Goal: Task Accomplishment & Management: Complete application form

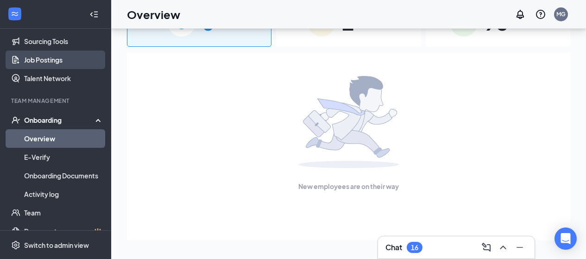
scroll to position [83, 0]
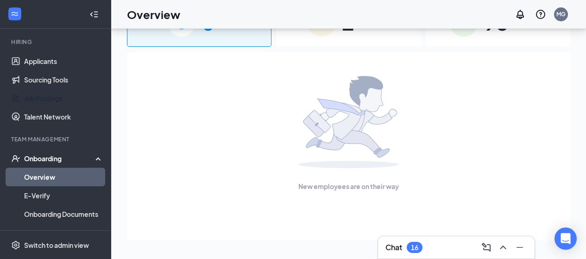
drag, startPoint x: 49, startPoint y: 65, endPoint x: 321, endPoint y: 175, distance: 293.2
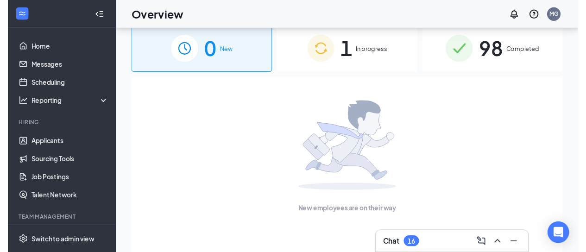
scroll to position [0, 0]
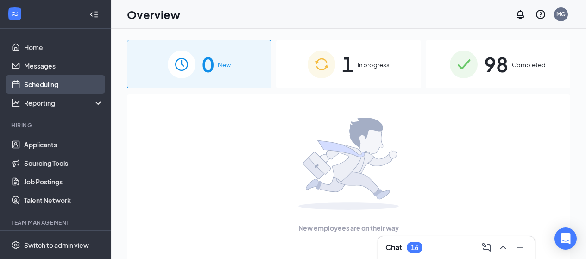
click at [51, 83] on link "Scheduling" at bounding box center [63, 84] width 79 height 19
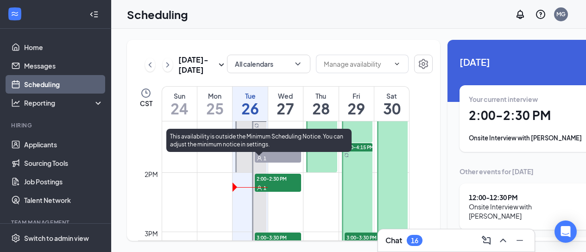
scroll to position [780, 0]
click at [273, 183] on span "2:00-2:30 PM" at bounding box center [278, 177] width 46 height 9
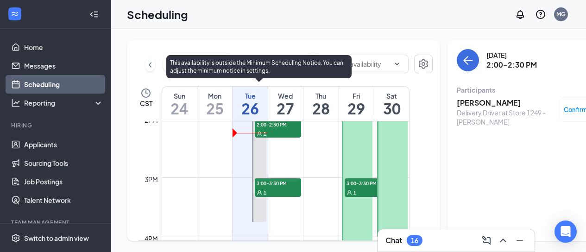
scroll to position [827, 0]
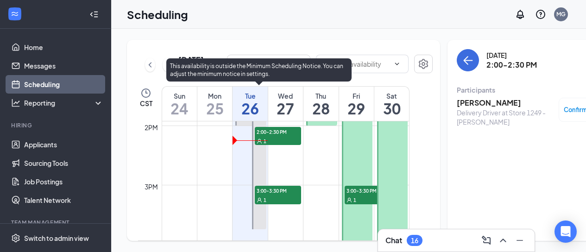
click at [274, 195] on span "3:00-3:30 PM" at bounding box center [278, 190] width 46 height 9
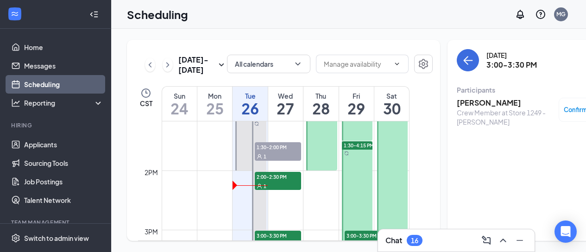
scroll to position [827, 0]
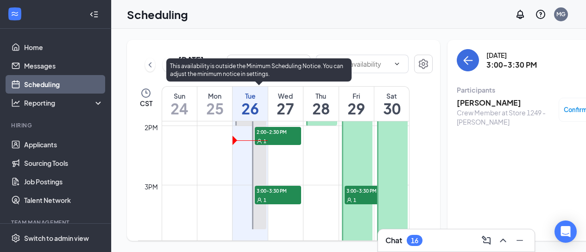
click at [266, 136] on span "2:00-2:30 PM" at bounding box center [278, 131] width 46 height 9
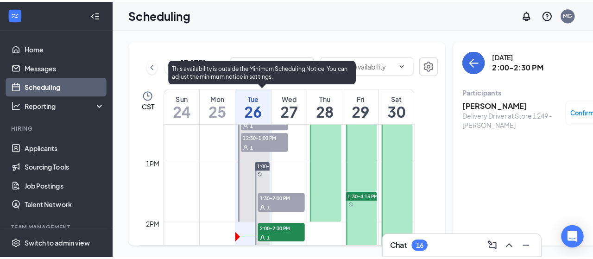
scroll to position [734, 0]
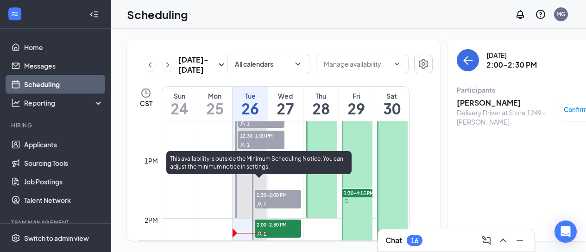
click at [277, 199] on span "1:30-2:00 PM" at bounding box center [278, 194] width 46 height 9
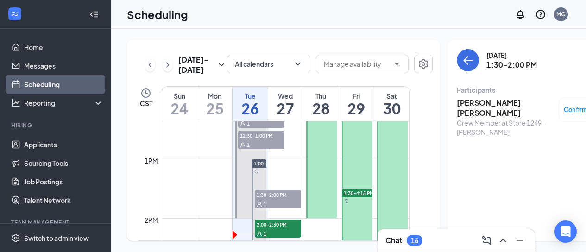
click at [476, 101] on h3 "[PERSON_NAME] [PERSON_NAME]" at bounding box center [505, 108] width 97 height 20
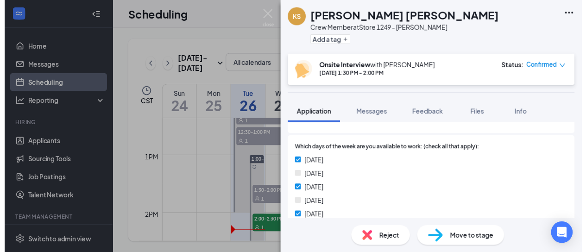
scroll to position [310, 0]
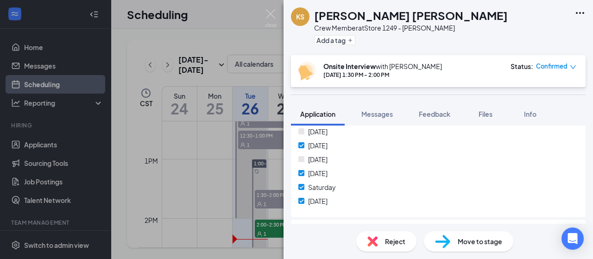
click at [71, 114] on div "KS Kennedy Smith Crew Member at Store 1249 - Perkins Add a tag Onsite Interview…" at bounding box center [296, 129] width 593 height 259
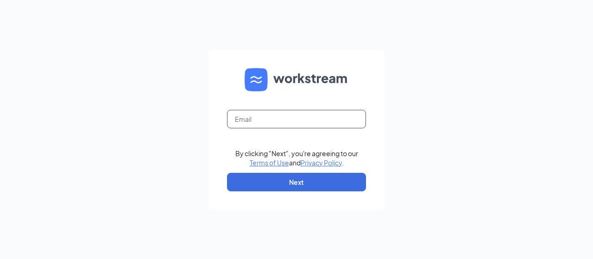
click at [276, 119] on input "text" at bounding box center [296, 119] width 139 height 19
type input "la1249@pjunited.com"
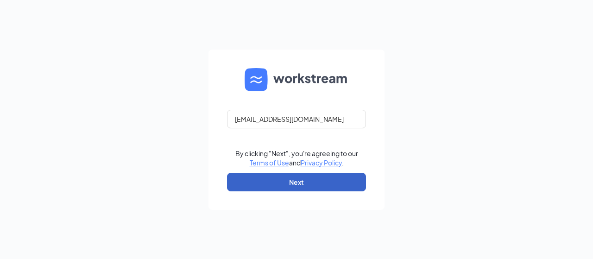
click at [296, 179] on button "Next" at bounding box center [296, 182] width 139 height 19
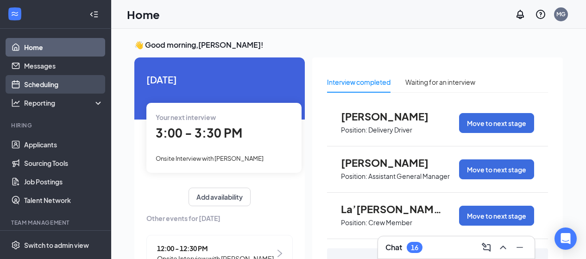
click at [43, 82] on link "Scheduling" at bounding box center [63, 84] width 79 height 19
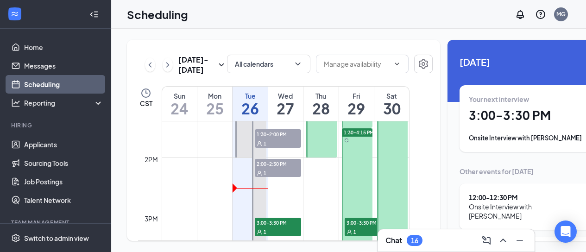
scroll to position [734, 0]
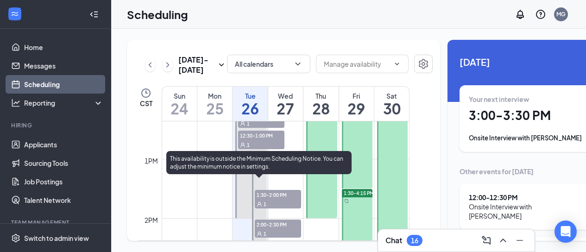
click at [269, 199] on span "1:30-2:00 PM" at bounding box center [278, 194] width 46 height 9
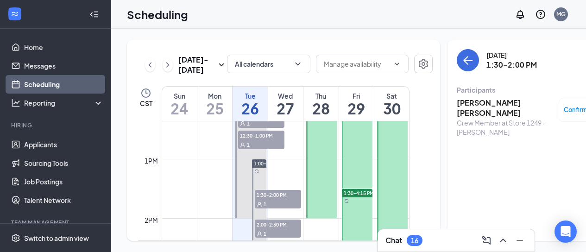
click at [567, 110] on span "Confirmed" at bounding box center [580, 109] width 32 height 9
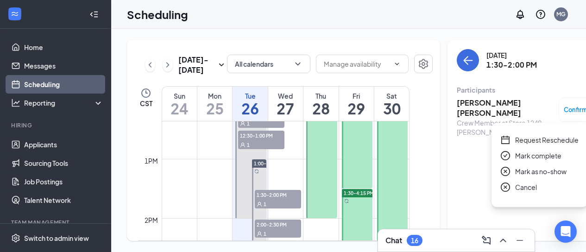
click at [539, 157] on span "Mark complete" at bounding box center [538, 156] width 46 height 10
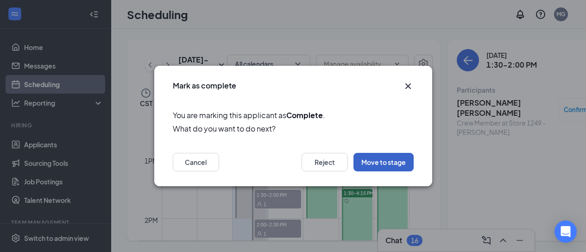
click at [375, 161] on button "Move to stage" at bounding box center [384, 162] width 60 height 19
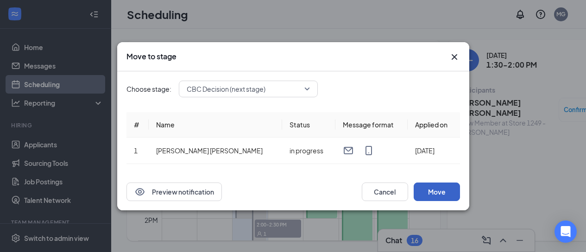
click at [432, 190] on button "Move" at bounding box center [437, 192] width 46 height 19
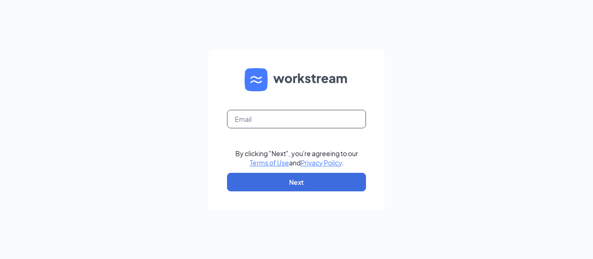
click at [262, 121] on input "text" at bounding box center [296, 119] width 139 height 19
type input "la1249@pjunited.com"
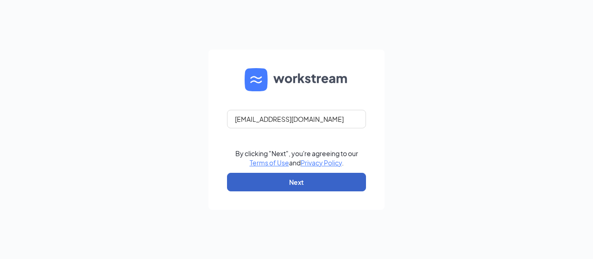
click at [303, 183] on button "Next" at bounding box center [296, 182] width 139 height 19
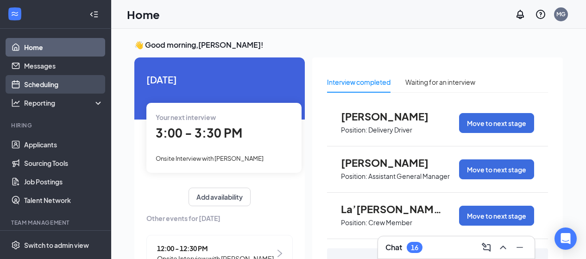
click at [44, 84] on link "Scheduling" at bounding box center [63, 84] width 79 height 19
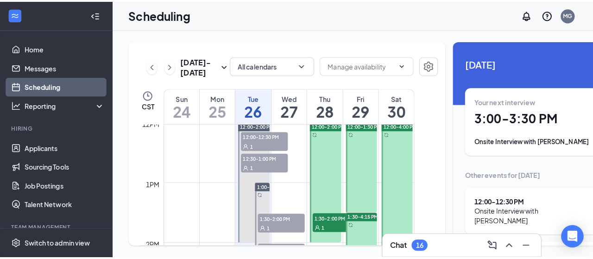
scroll to position [734, 0]
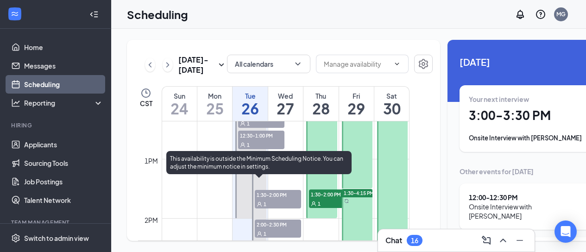
click at [270, 199] on span "1:30-2:00 PM" at bounding box center [278, 194] width 46 height 9
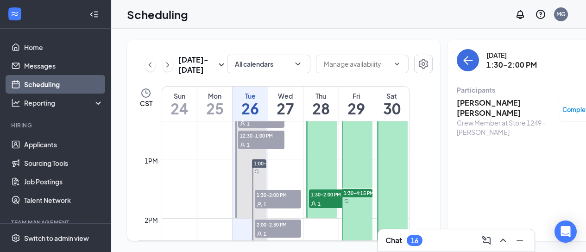
click at [474, 102] on h3 "[PERSON_NAME] [PERSON_NAME]" at bounding box center [505, 108] width 97 height 20
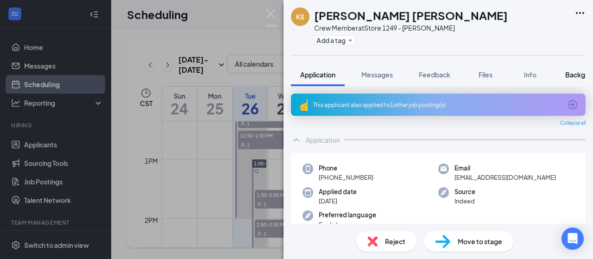
click at [575, 76] on span "Background" at bounding box center [585, 74] width 38 height 8
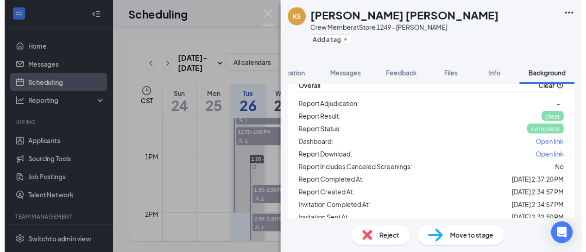
scroll to position [76, 0]
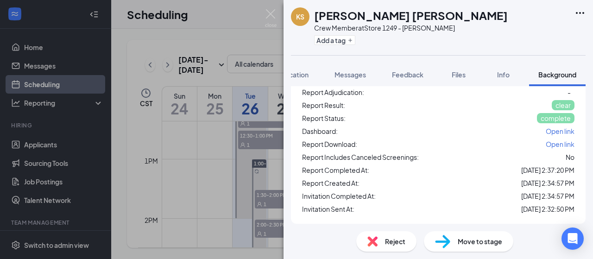
click at [465, 240] on span "Move to stage" at bounding box center [480, 241] width 45 height 10
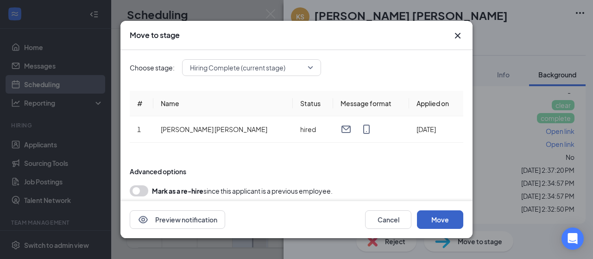
click at [439, 220] on button "Move" at bounding box center [440, 219] width 46 height 19
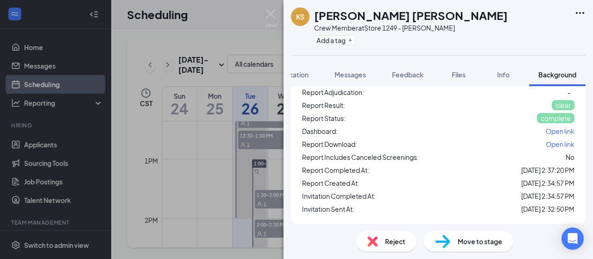
click at [133, 134] on div "KS [PERSON_NAME] [PERSON_NAME] Crew Member at Store 1249 - [PERSON_NAME] Add a …" at bounding box center [296, 129] width 593 height 259
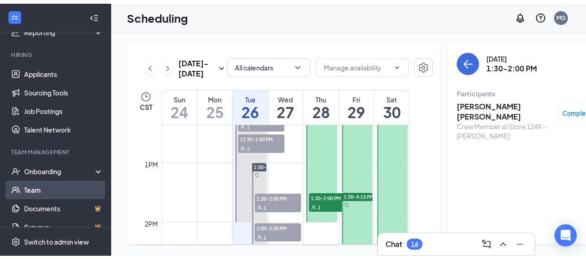
scroll to position [122, 0]
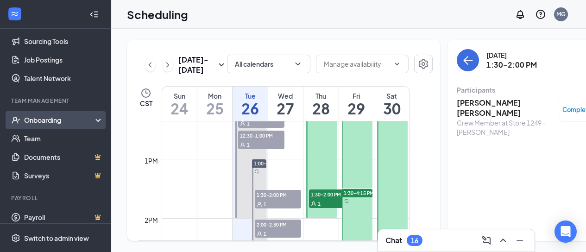
click at [49, 118] on div "Onboarding" at bounding box center [59, 119] width 71 height 9
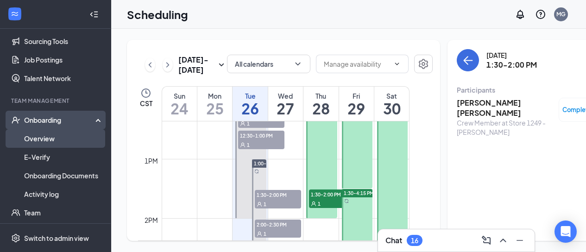
click at [38, 140] on link "Overview" at bounding box center [63, 138] width 79 height 19
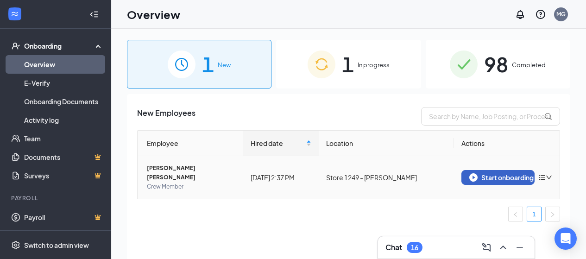
click at [507, 173] on div "Start onboarding" at bounding box center [498, 177] width 57 height 8
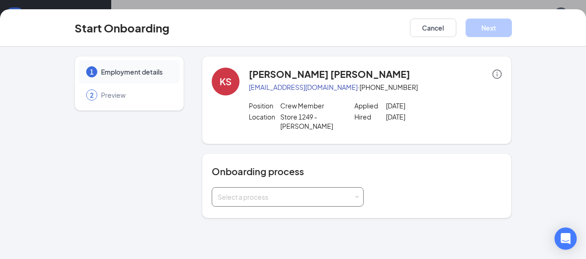
click at [229, 192] on div "Select a process" at bounding box center [286, 196] width 136 height 9
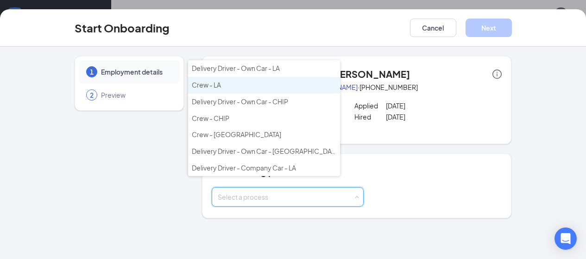
click at [221, 88] on span "Crew - LA" at bounding box center [206, 85] width 29 height 8
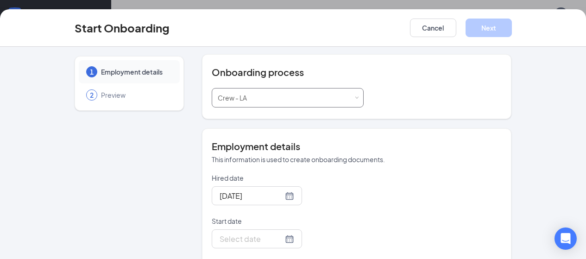
scroll to position [139, 0]
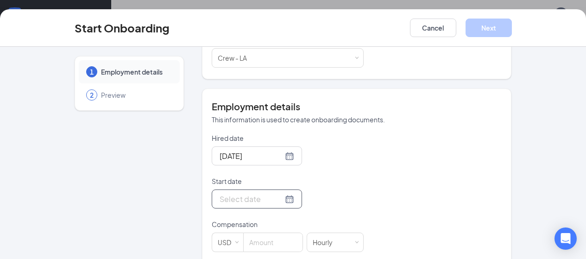
click at [257, 193] on div at bounding box center [257, 199] width 75 height 12
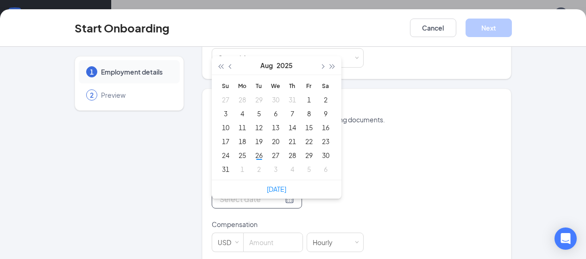
type input "[DATE]"
click at [270, 150] on div "27" at bounding box center [275, 155] width 11 height 11
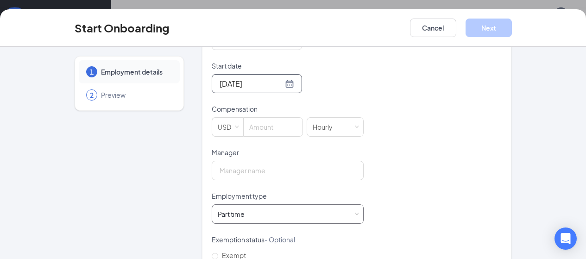
scroll to position [278, 0]
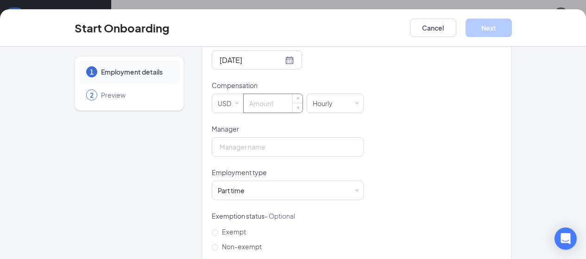
click at [247, 96] on input at bounding box center [273, 103] width 59 height 19
type input "10"
click at [293, 138] on input "Manager" at bounding box center [288, 146] width 152 height 19
type input "[PERSON_NAME]"
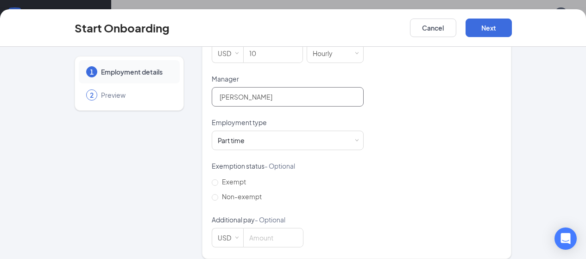
scroll to position [42, 0]
click at [512, 26] on button "Next" at bounding box center [489, 28] width 46 height 19
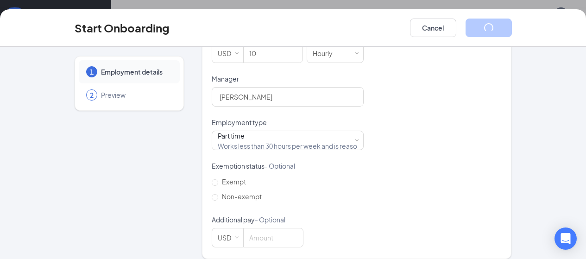
scroll to position [58, 0]
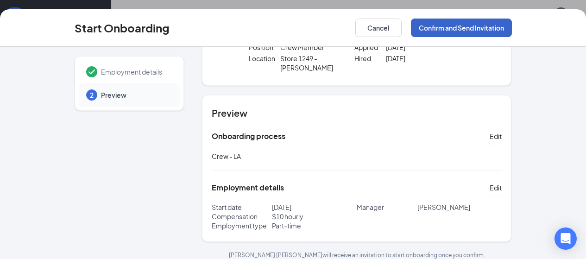
click at [511, 24] on button "Confirm and Send Invitation" at bounding box center [461, 28] width 101 height 19
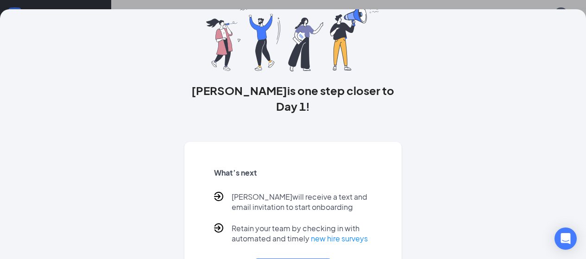
scroll to position [6, 0]
